Goal: Information Seeking & Learning: Learn about a topic

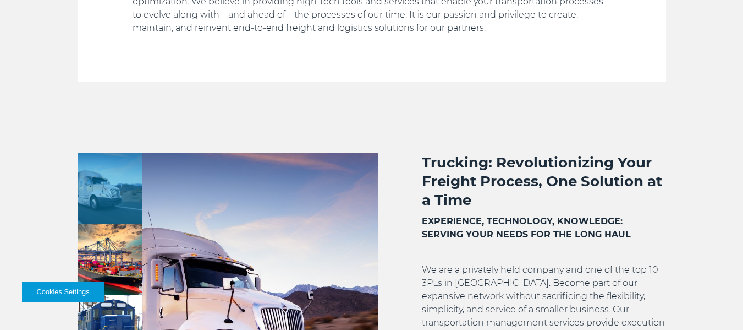
scroll to position [726, 0]
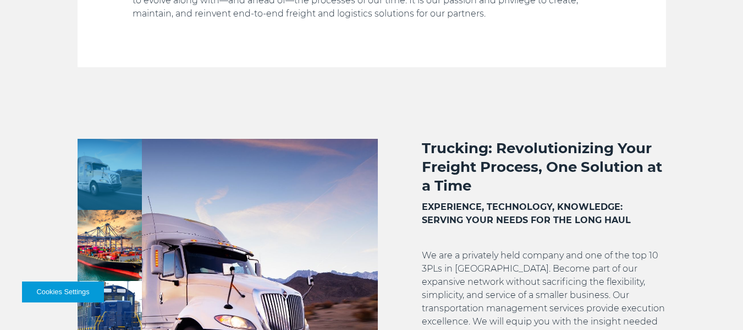
click at [436, 145] on h2 "Trucking: Revolutionizing Your Freight Process, One Solution at a Time" at bounding box center [544, 167] width 244 height 56
click at [435, 145] on h2 "Trucking: Revolutionizing Your Freight Process, One Solution at a Time" at bounding box center [544, 167] width 244 height 56
click at [432, 151] on h2 "Trucking: Revolutionizing Your Freight Process, One Solution at a Time" at bounding box center [544, 167] width 244 height 56
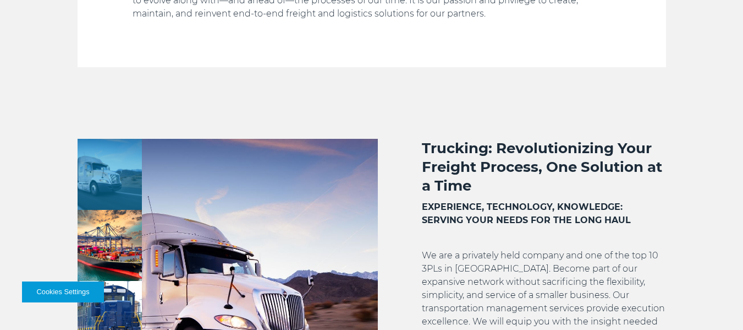
click at [432, 151] on h2 "Trucking: Revolutionizing Your Freight Process, One Solution at a Time" at bounding box center [544, 167] width 244 height 56
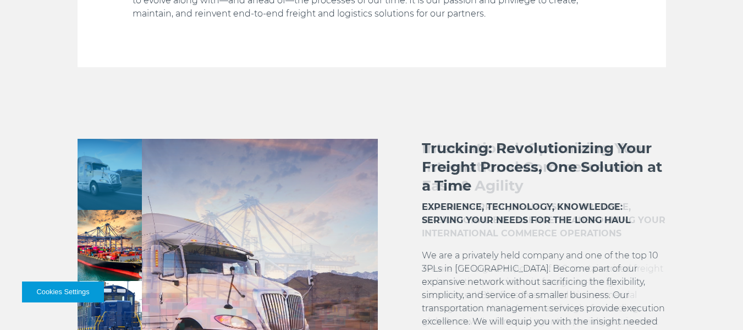
drag, startPoint x: 500, startPoint y: 189, endPoint x: 413, endPoint y: 148, distance: 96.3
click at [417, 146] on div "Trucking: Revolutionizing Your Freight Process, One Solution at a Time EXPERIEN…" at bounding box center [522, 293] width 288 height 308
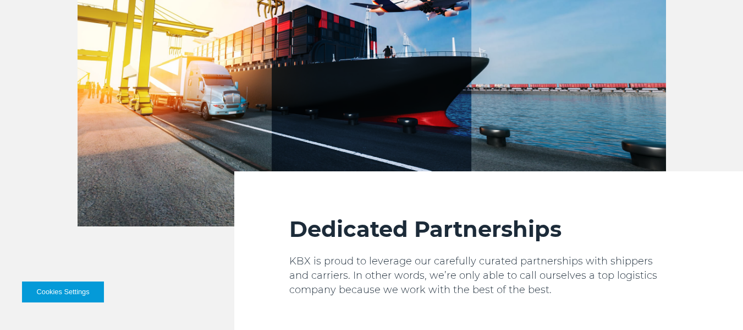
scroll to position [1496, 0]
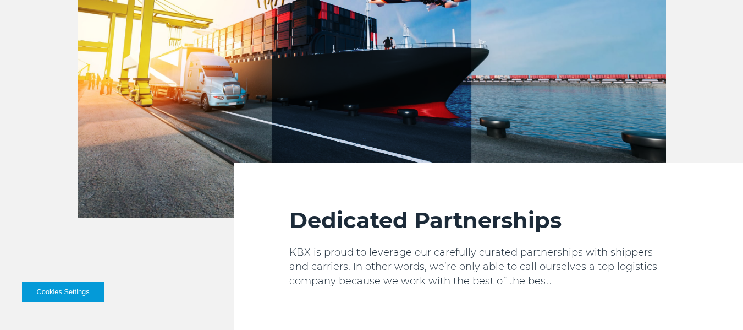
click at [291, 253] on p "KBX is proud to leverage our carefully curated partnerships with shippers and c…" at bounding box center [477, 266] width 377 height 43
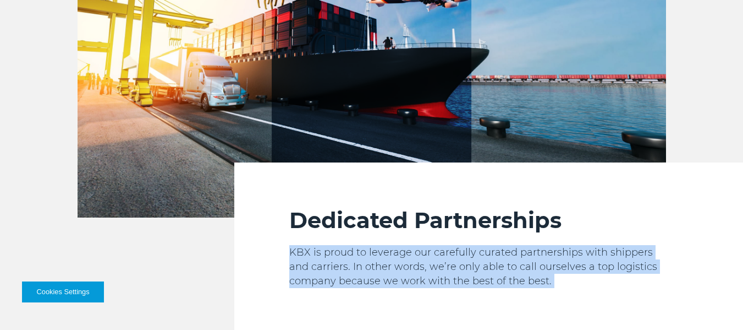
click at [291, 253] on p "KBX is proud to leverage our carefully curated partnerships with shippers and c…" at bounding box center [477, 266] width 377 height 43
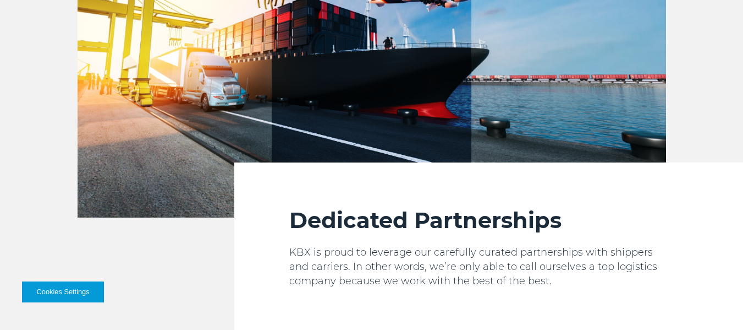
click at [298, 223] on h2 "Dedicated Partnerships" at bounding box center [477, 220] width 377 height 28
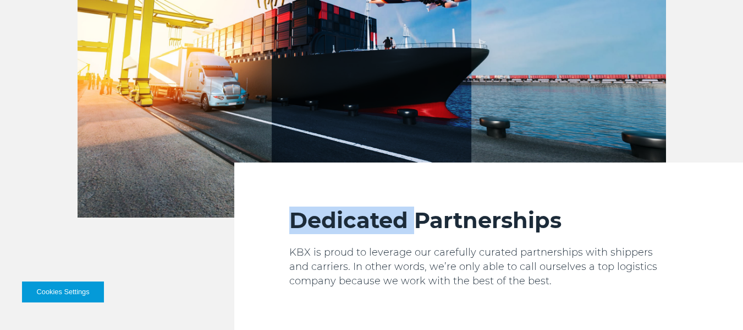
click at [298, 223] on h2 "Dedicated Partnerships" at bounding box center [477, 220] width 377 height 28
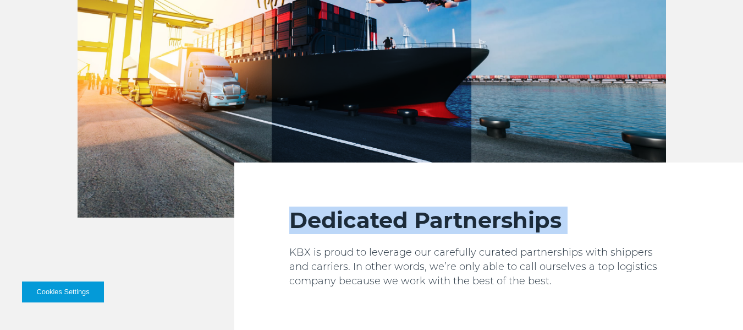
click at [298, 223] on h2 "Dedicated Partnerships" at bounding box center [477, 220] width 377 height 28
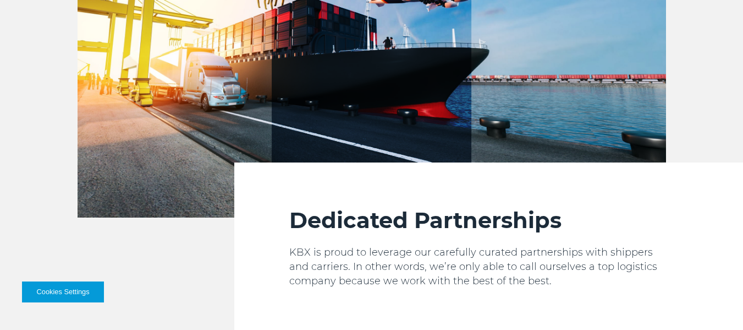
click at [293, 250] on p "KBX is proud to leverage our carefully curated partnerships with shippers and c…" at bounding box center [477, 266] width 377 height 43
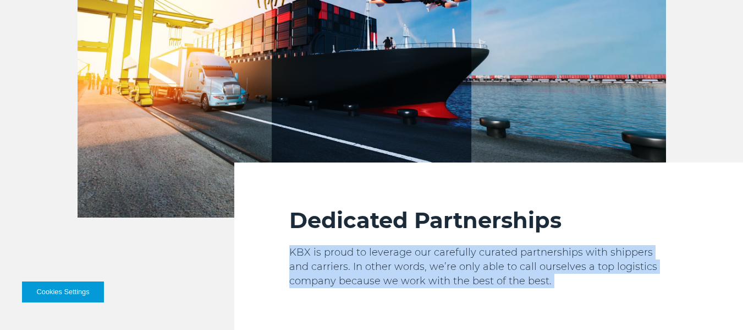
click at [293, 250] on p "KBX is proud to leverage our carefully curated partnerships with shippers and c…" at bounding box center [477, 266] width 377 height 43
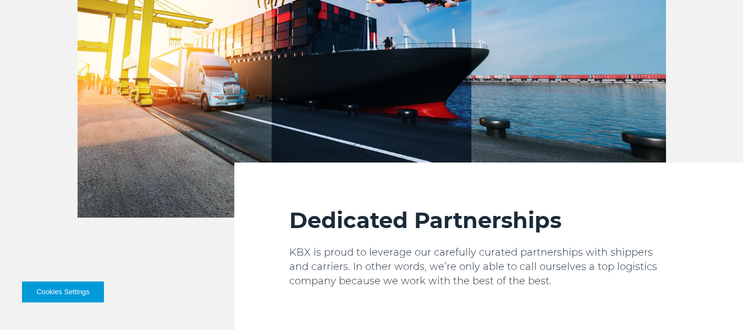
click at [299, 223] on h2 "Dedicated Partnerships" at bounding box center [477, 220] width 377 height 28
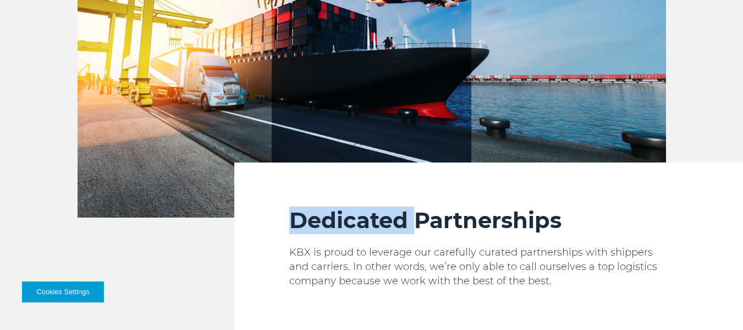
click at [299, 223] on h2 "Dedicated Partnerships" at bounding box center [477, 220] width 377 height 28
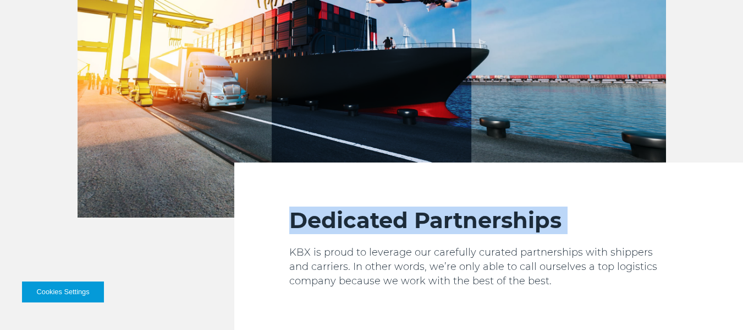
click at [299, 223] on h2 "Dedicated Partnerships" at bounding box center [477, 220] width 377 height 28
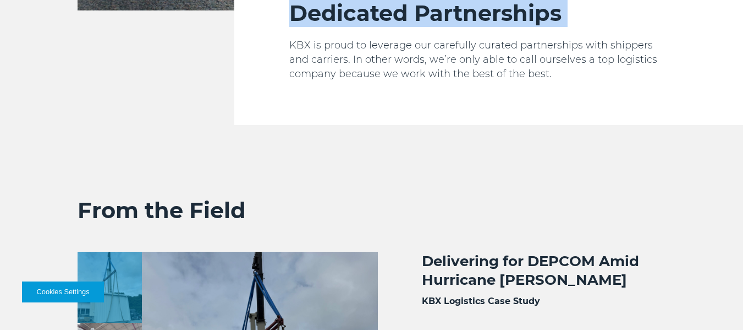
scroll to position [1827, 0]
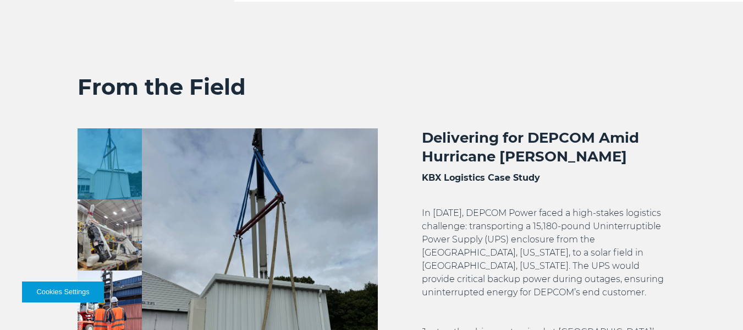
click at [427, 134] on h2 "Delivering for DEPCOM Amid Hurricane Milton" at bounding box center [544, 146] width 244 height 37
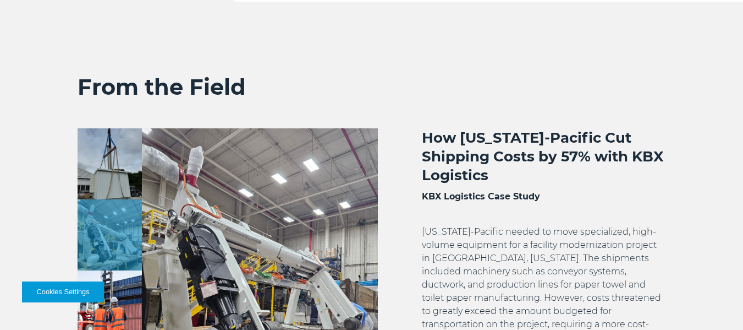
click at [427, 134] on h2 "How [US_STATE]-Pacific Cut Shipping Costs by 57% with KBX Logistics" at bounding box center [544, 156] width 244 height 56
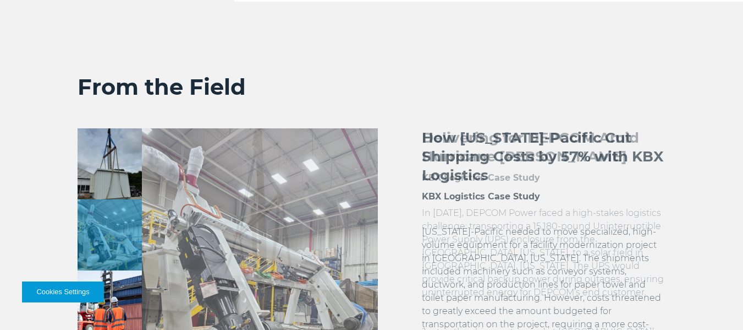
drag, startPoint x: 423, startPoint y: 134, endPoint x: 605, endPoint y: 141, distance: 182.3
click at [605, 141] on h2 "How [US_STATE]-Pacific Cut Shipping Costs by 57% with KBX Logistics" at bounding box center [544, 156] width 244 height 56
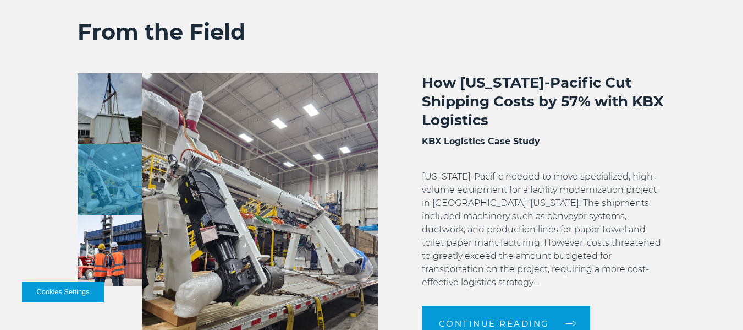
scroll to position [1937, 0]
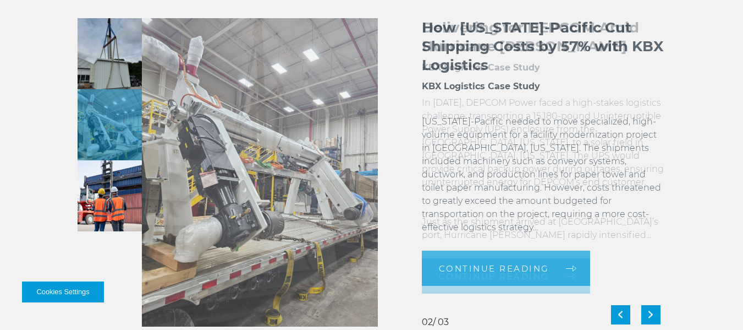
drag, startPoint x: 424, startPoint y: 200, endPoint x: 581, endPoint y: 220, distance: 158.1
click at [581, 220] on p "Georgia-Pacific needed to move specialized, high-volume equipment for a facilit…" at bounding box center [544, 174] width 244 height 119
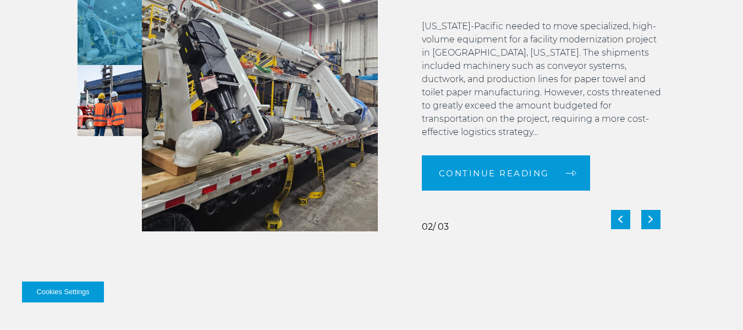
scroll to position [2047, 0]
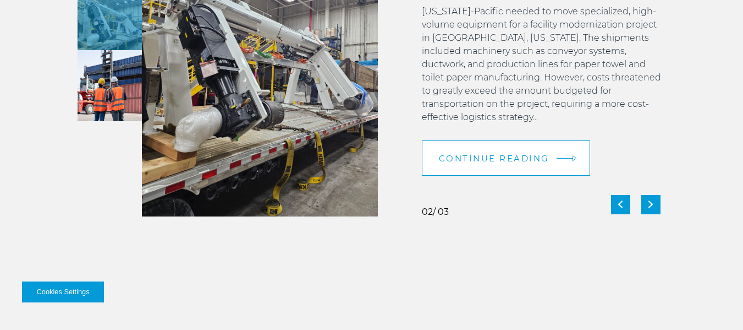
click at [482, 154] on span "Continue Reading" at bounding box center [494, 158] width 111 height 8
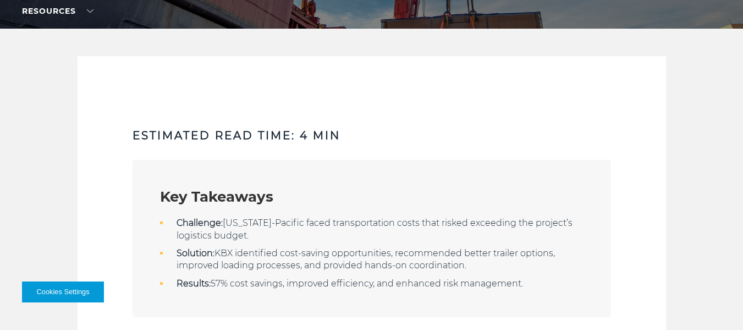
scroll to position [220, 0]
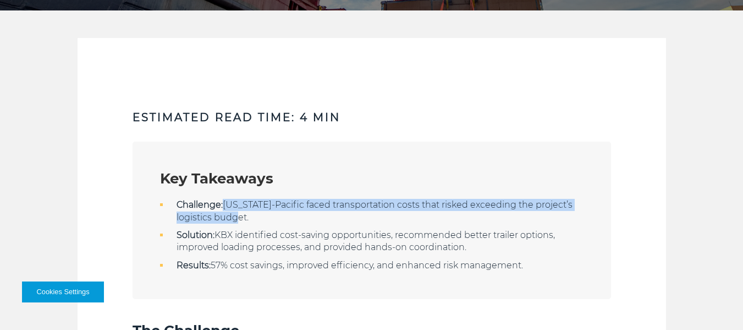
drag, startPoint x: 225, startPoint y: 201, endPoint x: 250, endPoint y: 216, distance: 29.2
click at [250, 216] on li "Challenge: [US_STATE]-Pacific faced transportation costs that risked exceeding …" at bounding box center [372, 211] width 424 height 25
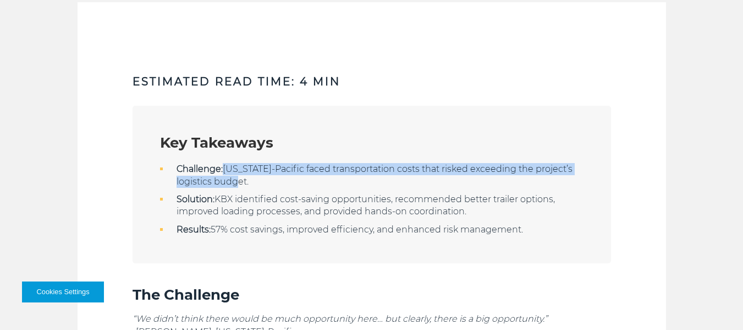
scroll to position [275, 0]
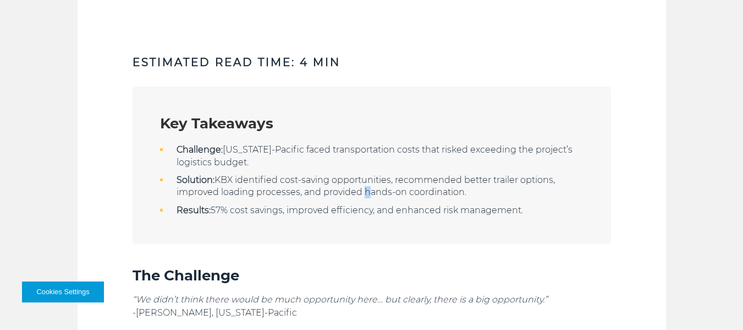
click at [366, 193] on li "Solution: KBX identified cost-saving opportunities, recommended better trailer …" at bounding box center [372, 186] width 424 height 25
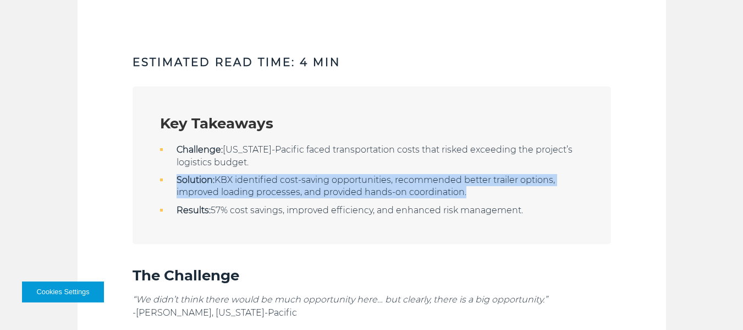
click at [366, 193] on li "Solution: KBX identified cost-saving opportunities, recommended better trailer …" at bounding box center [372, 186] width 424 height 25
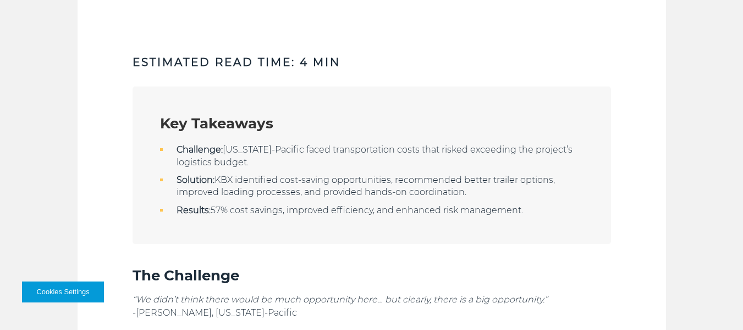
click at [216, 208] on li "Results: 57% cost savings, improved efficiency, and enhanced risk management." at bounding box center [372, 210] width 424 height 12
click at [239, 212] on li "Results: 57% cost savings, improved efficiency, and enhanced risk management." at bounding box center [372, 210] width 424 height 12
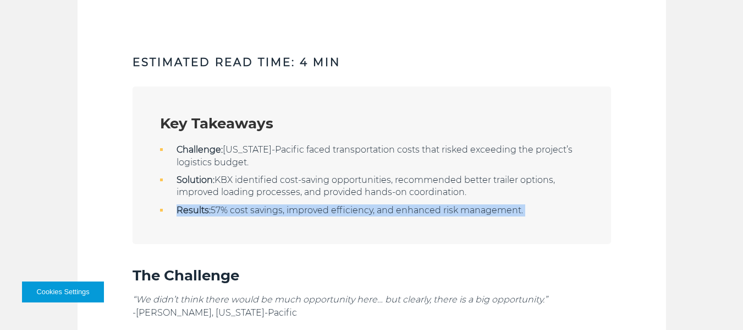
click at [239, 212] on li "Results: 57% cost savings, improved efficiency, and enhanced risk management." at bounding box center [372, 210] width 424 height 12
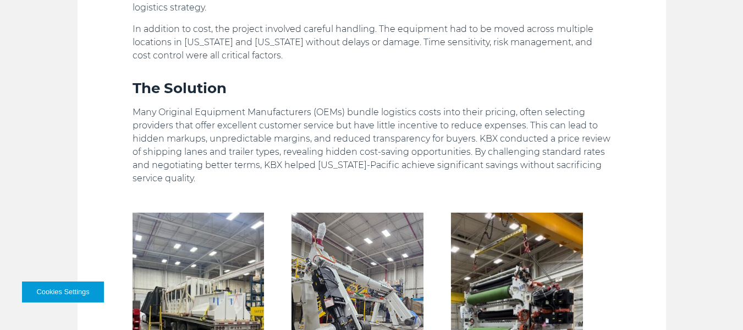
scroll to position [660, 0]
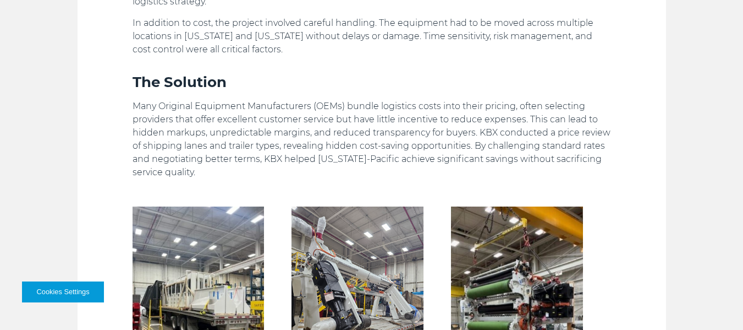
click at [479, 133] on p "Many Original Equipment Manufacturers (OEMs) bundle logistics costs into their …" at bounding box center [372, 139] width 479 height 79
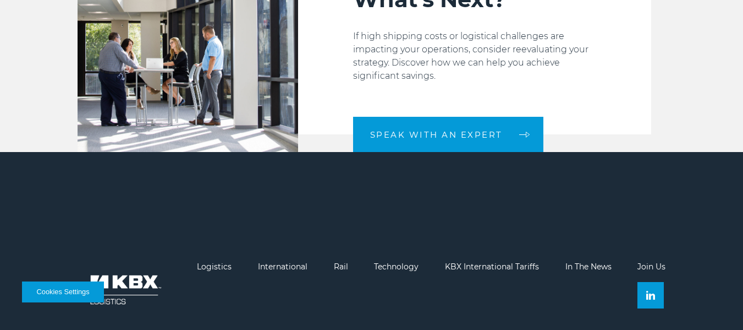
scroll to position [1698, 0]
